Goal: Find specific page/section: Find specific page/section

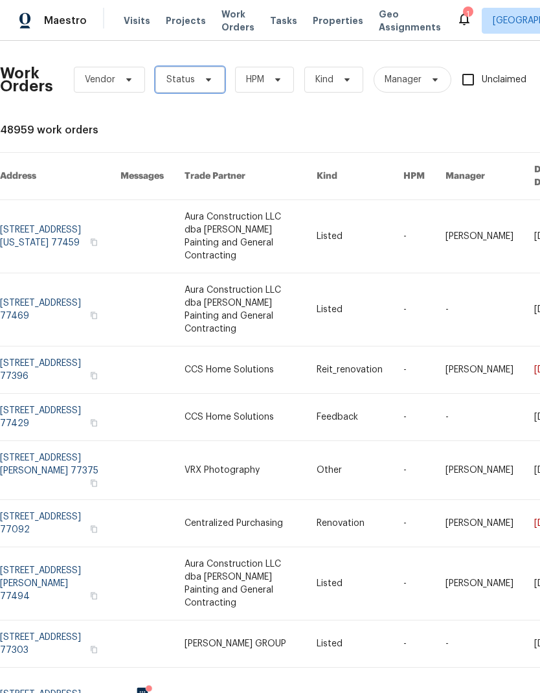
click at [185, 90] on span "Status" at bounding box center [190, 80] width 69 height 26
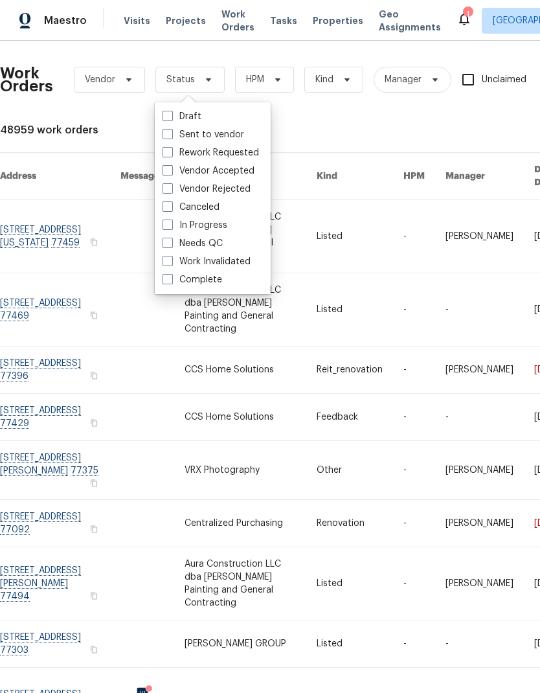
click at [172, 243] on span at bounding box center [168, 243] width 10 height 10
click at [171, 243] on input "Needs QC" at bounding box center [167, 241] width 8 height 8
checkbox input "true"
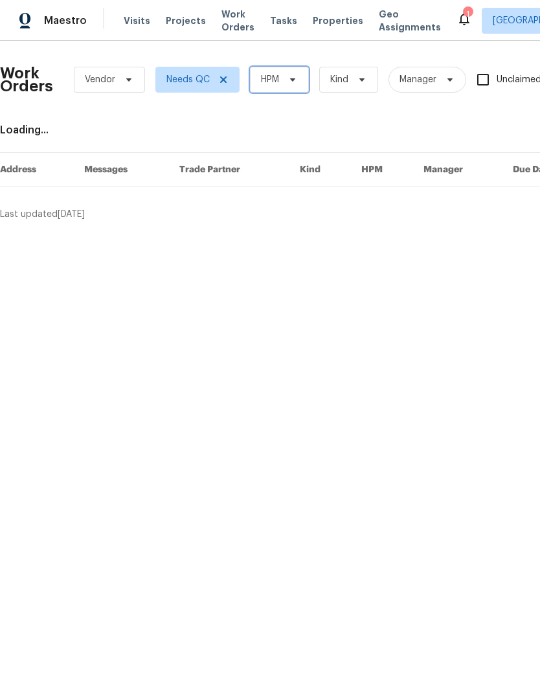
click at [273, 74] on span "HPM" at bounding box center [270, 79] width 18 height 13
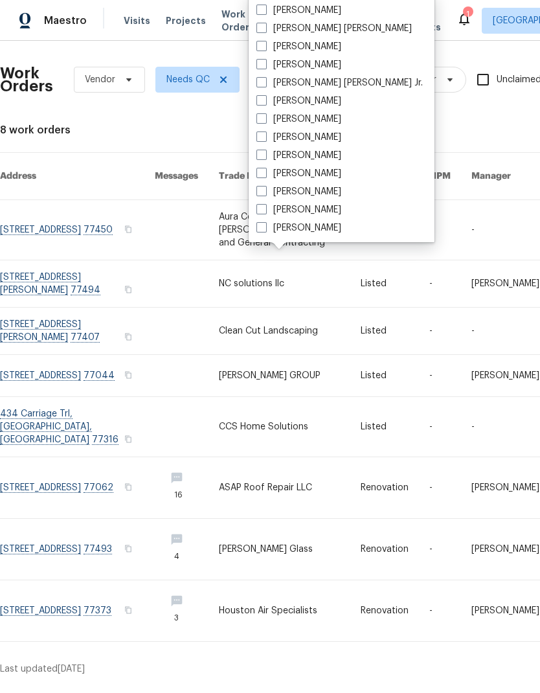
scroll to position [270, 0]
click at [254, 214] on div "[PERSON_NAME]" at bounding box center [342, 210] width 178 height 18
click at [265, 215] on label "[PERSON_NAME]" at bounding box center [299, 209] width 85 height 13
click at [265, 212] on input "[PERSON_NAME]" at bounding box center [261, 207] width 8 height 8
checkbox input "true"
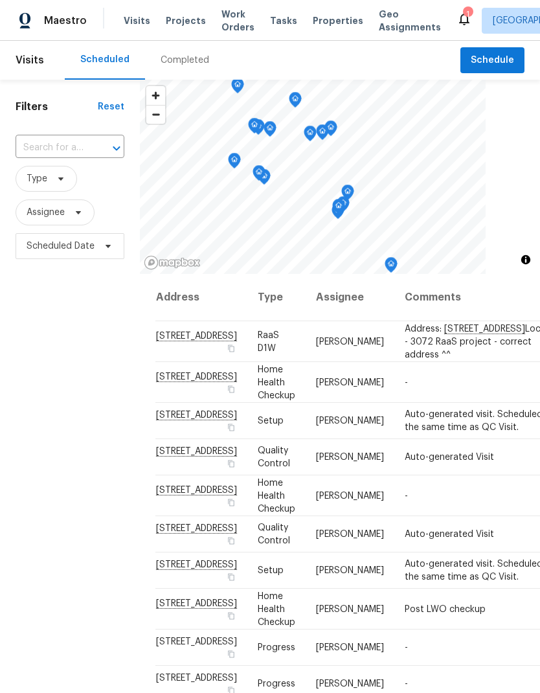
click at [49, 143] on input "text" at bounding box center [52, 148] width 73 height 20
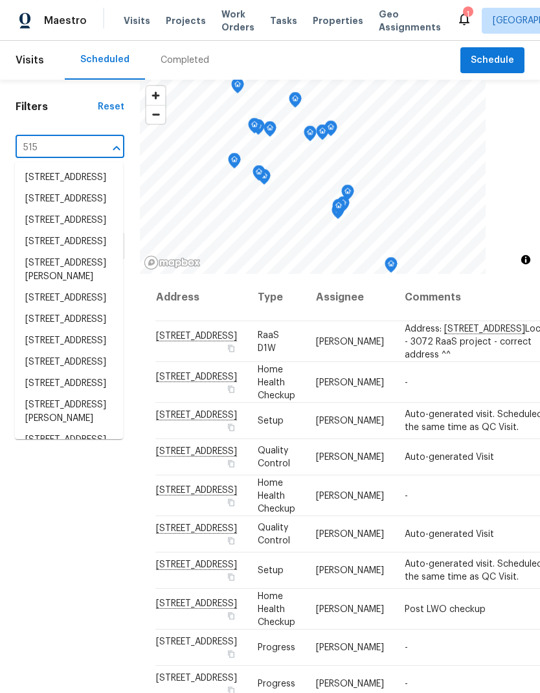
type input "515 r"
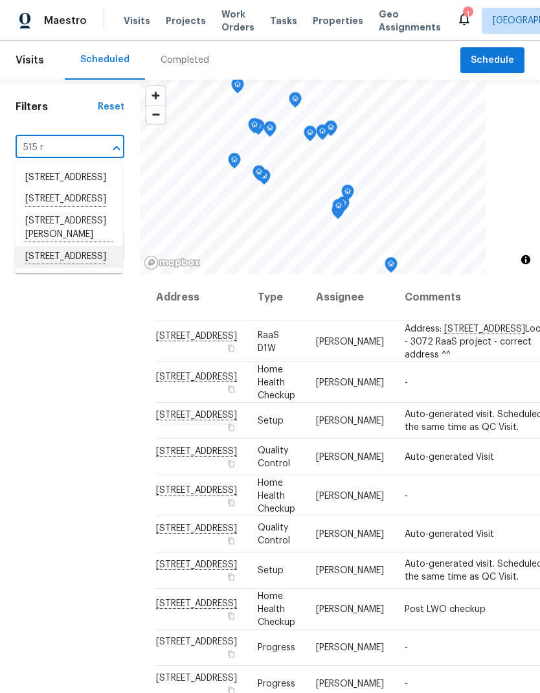
click at [40, 268] on li "515 Rosewood Dr, Shenandoah, TX 77381" at bounding box center [69, 257] width 108 height 22
